Goal: Information Seeking & Learning: Learn about a topic

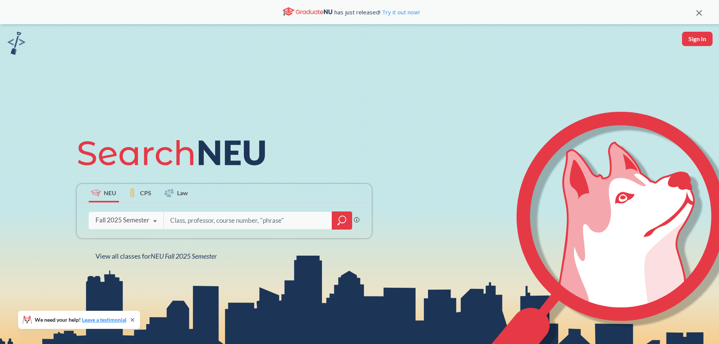
click at [697, 14] on icon at bounding box center [700, 13] width 6 height 6
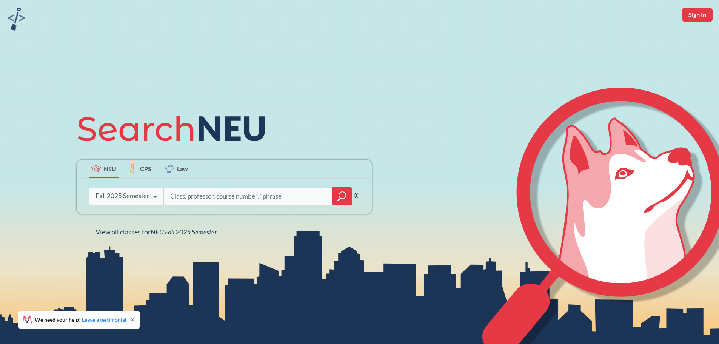
click at [15, 15] on img at bounding box center [17, 19] width 18 height 23
click at [204, 195] on input "search" at bounding box center [248, 196] width 157 height 16
type input "hazard"
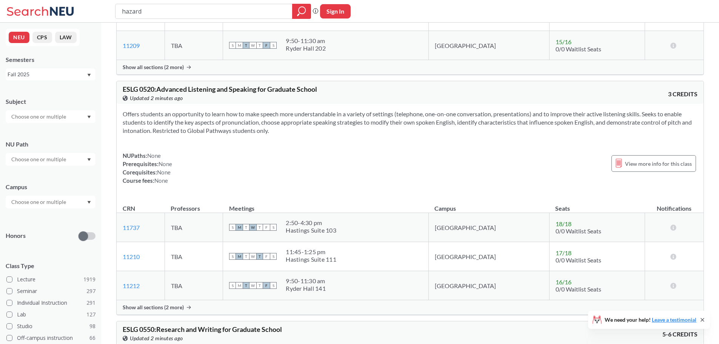
click at [77, 117] on div at bounding box center [51, 116] width 90 height 13
click at [91, 155] on div "SMFA ( 1 ) School of [GEOGRAPHIC_DATA]" at bounding box center [51, 160] width 90 height 21
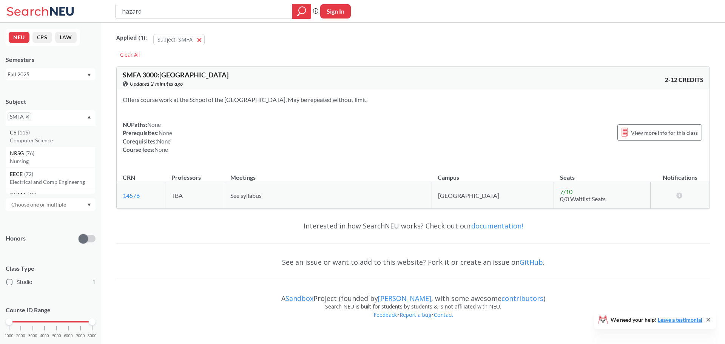
click at [61, 140] on p "Computer Science" at bounding box center [52, 141] width 85 height 8
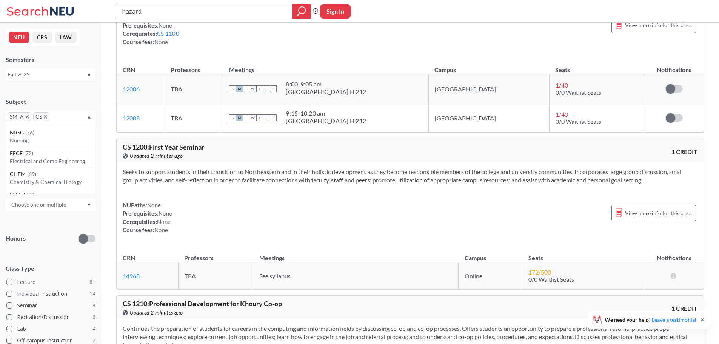
scroll to position [38, 0]
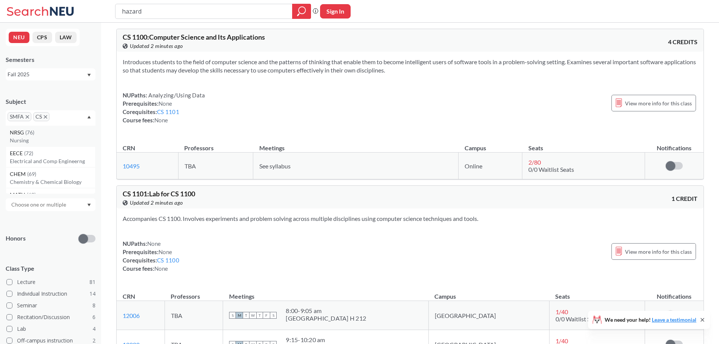
click at [91, 129] on div "NRSG ( 76 ) Nursing" at bounding box center [51, 136] width 90 height 21
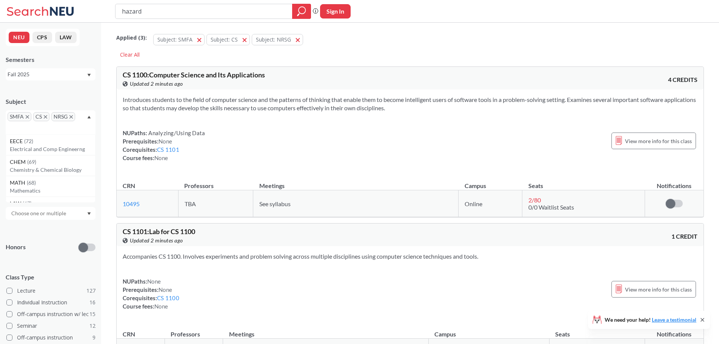
click at [44, 116] on icon "X to remove pill" at bounding box center [45, 116] width 3 height 3
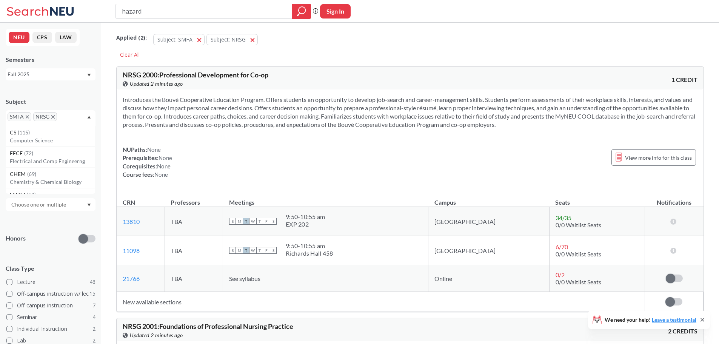
click at [27, 117] on icon "X to remove pill" at bounding box center [27, 116] width 3 height 3
click at [29, 118] on icon "X to remove pill" at bounding box center [27, 116] width 3 height 3
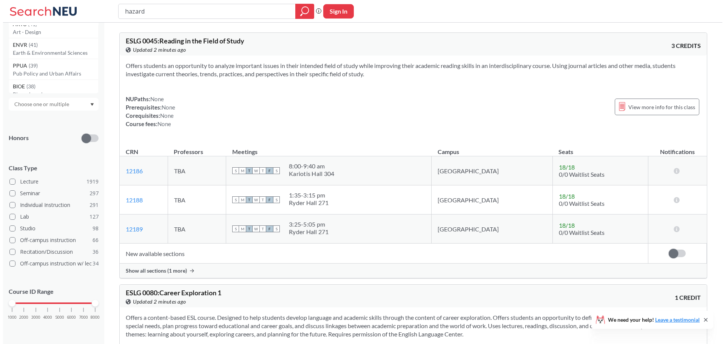
scroll to position [398, 0]
click at [55, 56] on p "Earth & Environmental Sciences" at bounding box center [52, 58] width 85 height 8
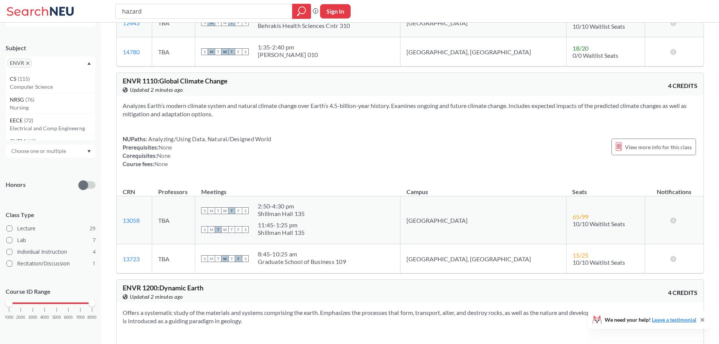
scroll to position [189, 0]
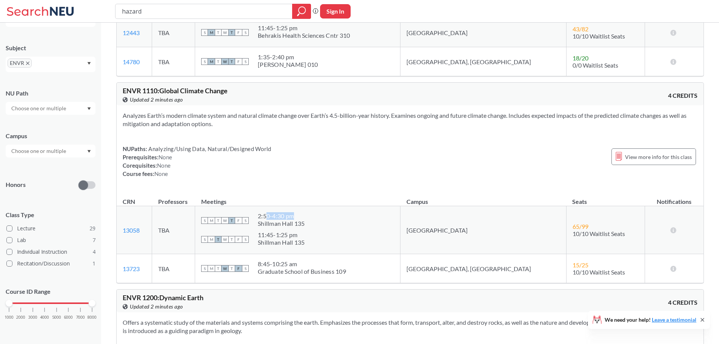
drag, startPoint x: 308, startPoint y: 216, endPoint x: 327, endPoint y: 216, distance: 19.3
click at [305, 216] on div "2:50 - 4:30 pm" at bounding box center [281, 216] width 47 height 8
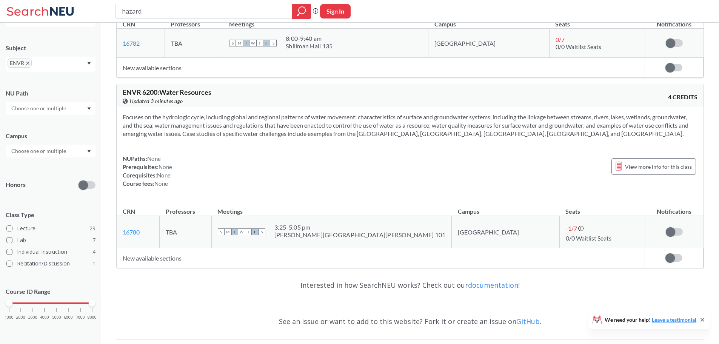
scroll to position [7257, 0]
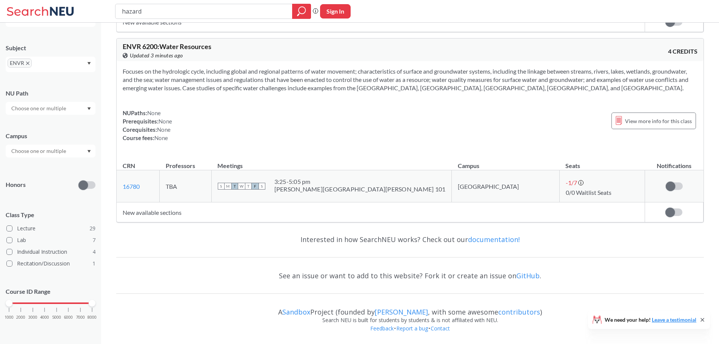
click at [27, 63] on icon "X to remove pill" at bounding box center [27, 63] width 3 height 3
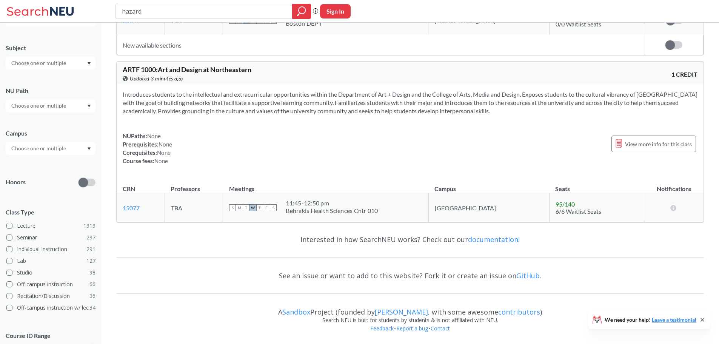
scroll to position [5801, 0]
click at [62, 65] on input "text" at bounding box center [39, 63] width 63 height 9
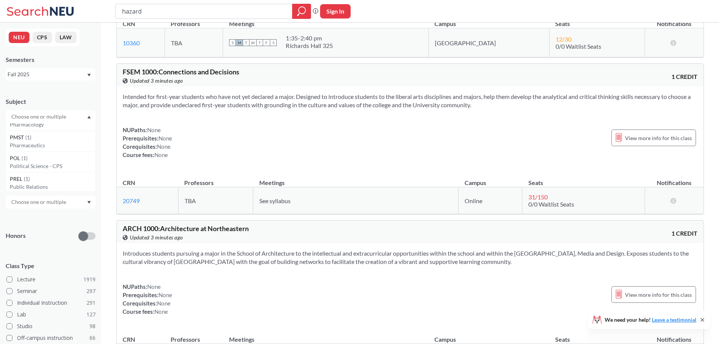
scroll to position [3961, 0]
